Goal: Task Accomplishment & Management: Complete application form

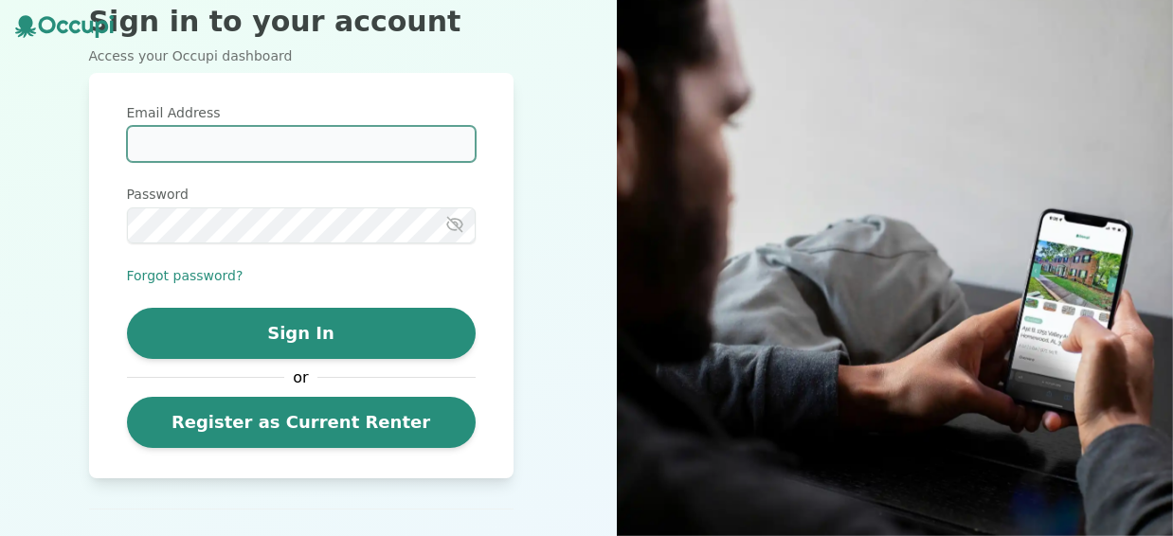
click at [321, 142] on input "Email Address" at bounding box center [301, 144] width 349 height 36
type input "**********"
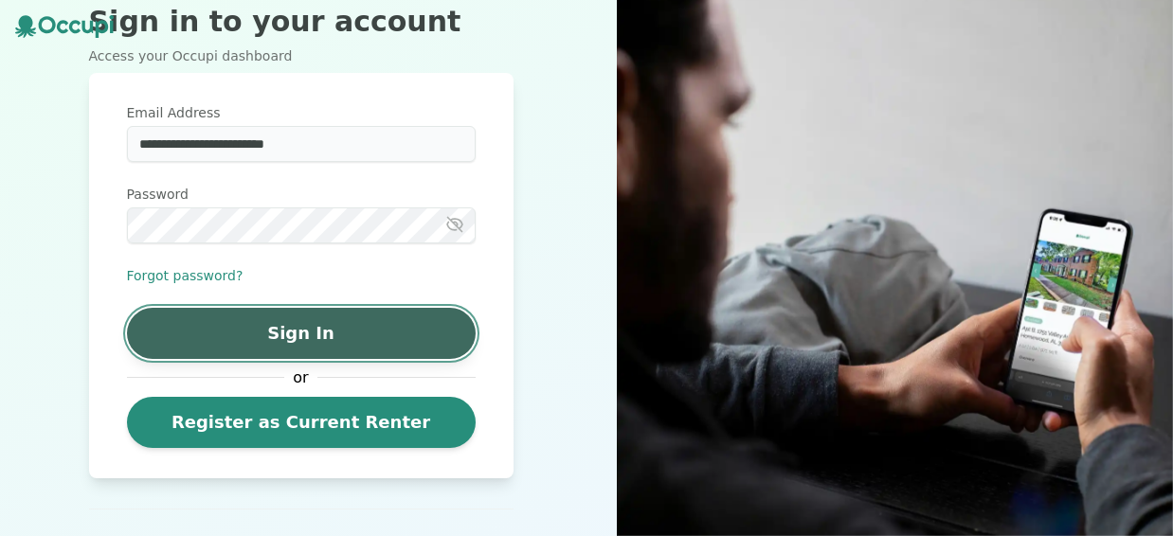
click at [186, 321] on button "Sign In" at bounding box center [301, 333] width 349 height 51
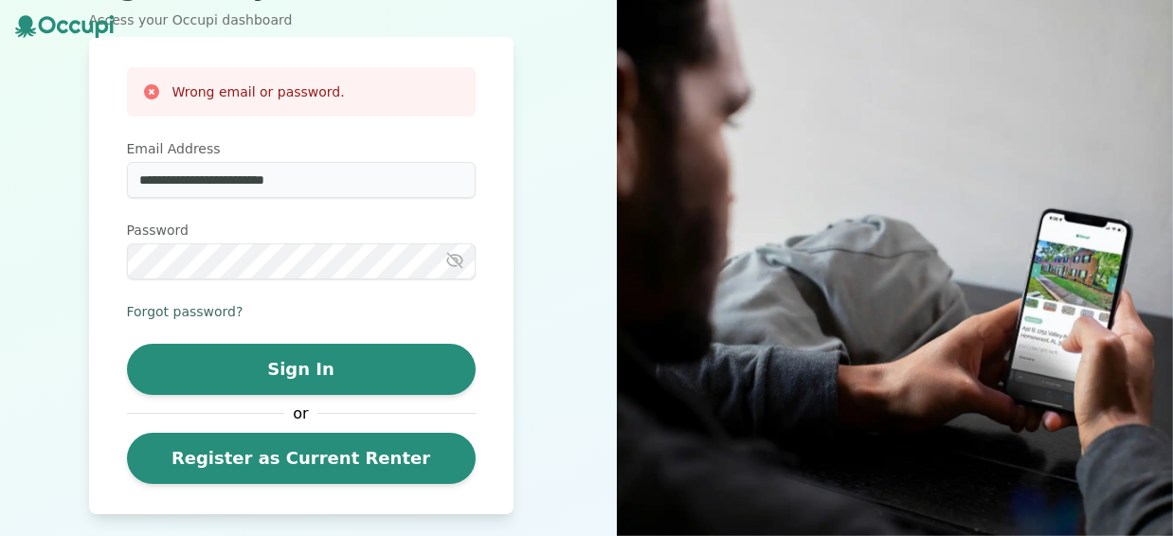
click at [176, 316] on button "Forgot password?" at bounding box center [185, 311] width 117 height 19
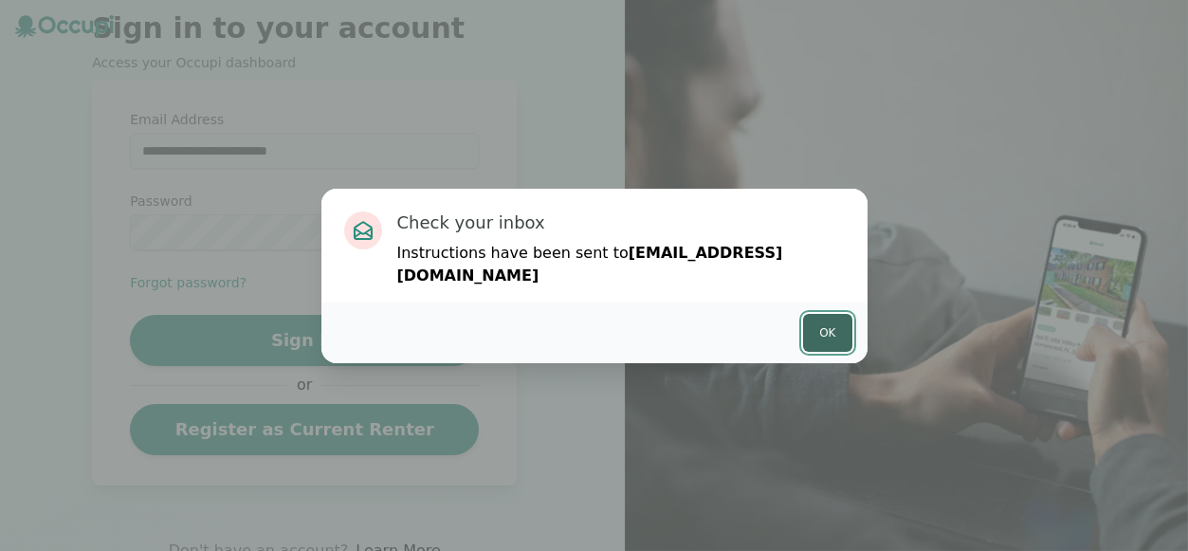
click at [820, 314] on button "Ok" at bounding box center [827, 333] width 48 height 38
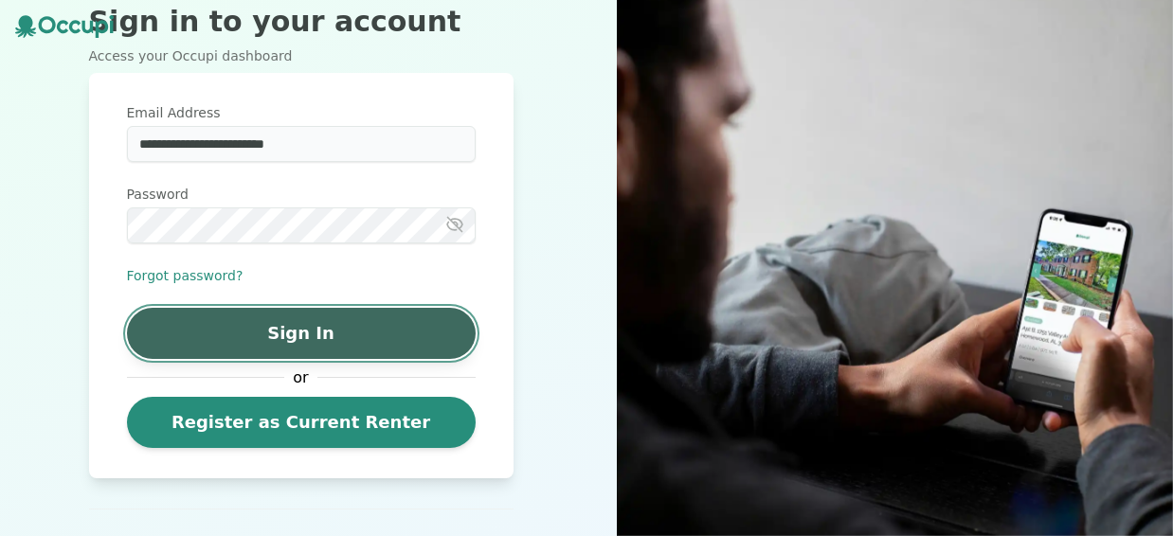
click at [390, 341] on button "Sign In" at bounding box center [301, 333] width 349 height 51
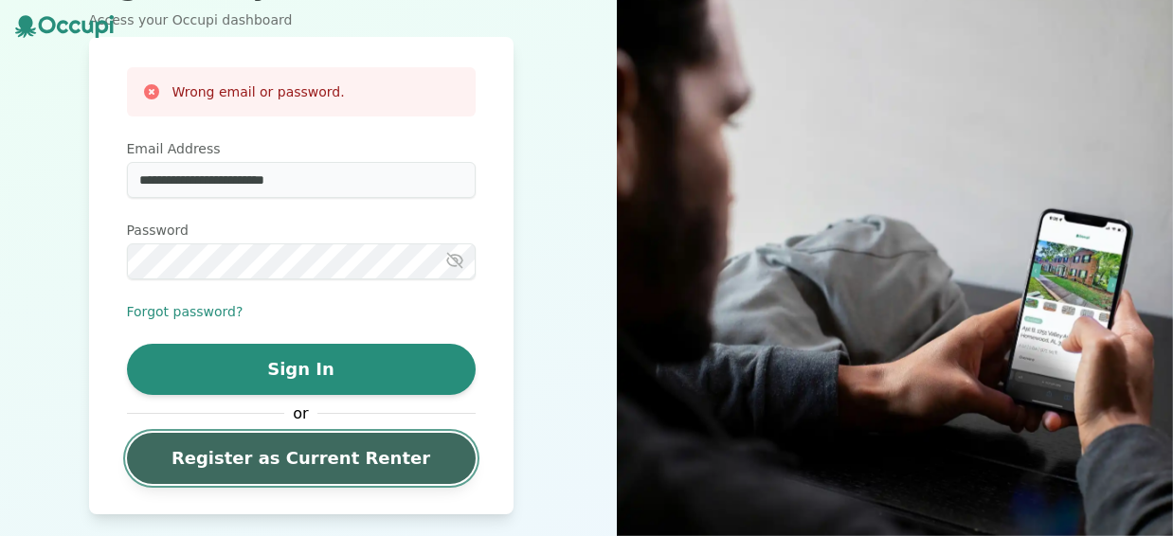
click at [360, 461] on link "Register as Current Renter" at bounding box center [301, 458] width 349 height 51
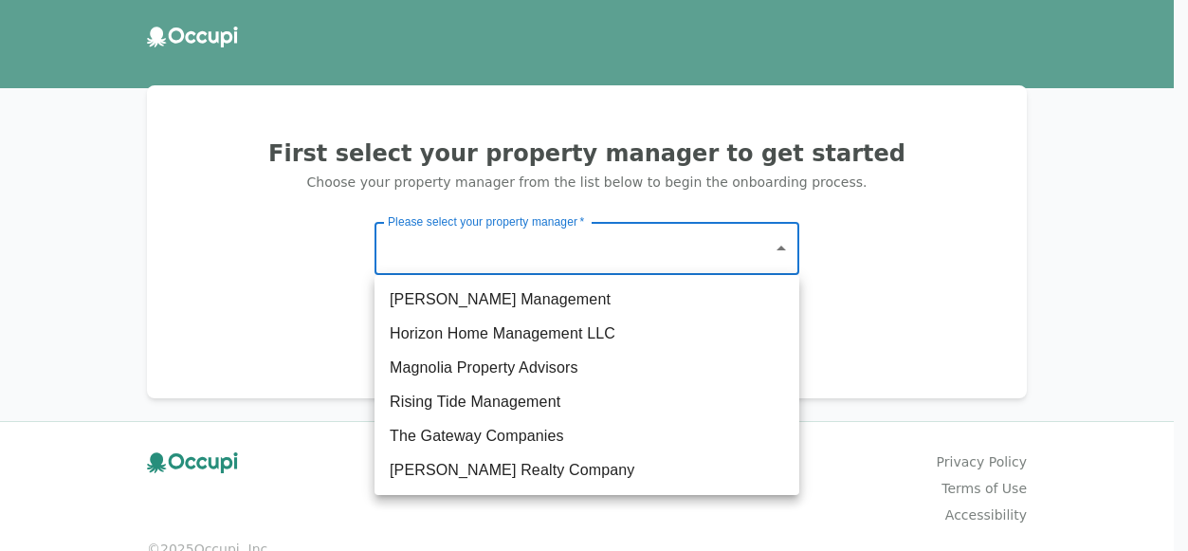
click at [783, 254] on body "First select your property manager to get started Choose your property manager …" at bounding box center [594, 275] width 1188 height 551
click at [1041, 295] on div at bounding box center [594, 275] width 1188 height 551
